Goal: Task Accomplishment & Management: Manage account settings

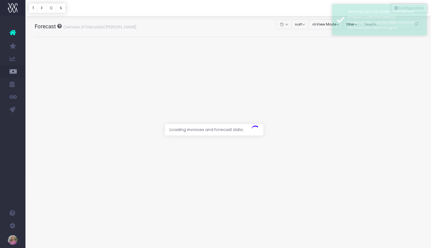
click at [322, 5] on div at bounding box center [228, 8] width 406 height 16
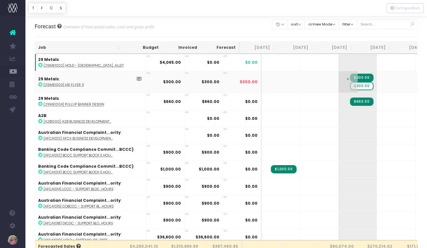
click at [350, 85] on span "$300.00" at bounding box center [361, 86] width 23 height 8
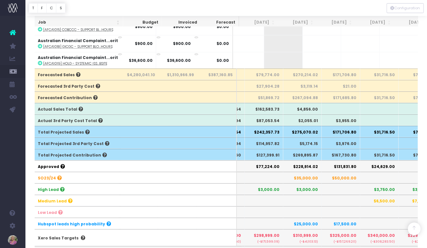
scroll to position [0, 74]
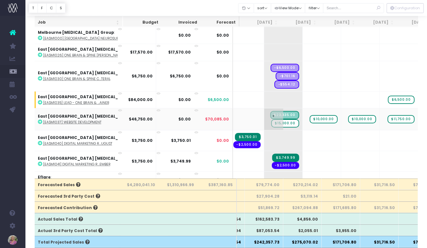
click at [271, 119] on span "$15,000.00" at bounding box center [285, 123] width 28 height 8
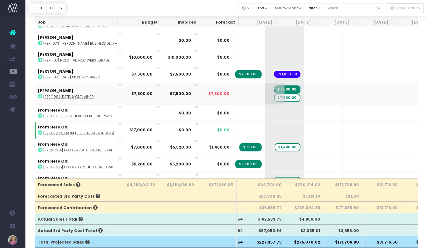
click at [274, 94] on span "$7,500.00" at bounding box center [287, 98] width 26 height 8
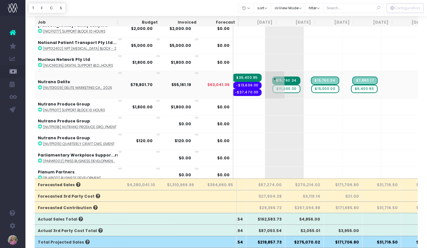
click at [273, 85] on span "$15,000.00" at bounding box center [287, 89] width 28 height 8
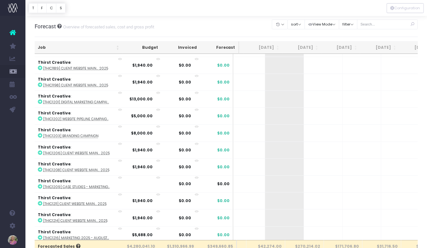
scroll to position [4319, 74]
